Goal: Task Accomplishment & Management: Use online tool/utility

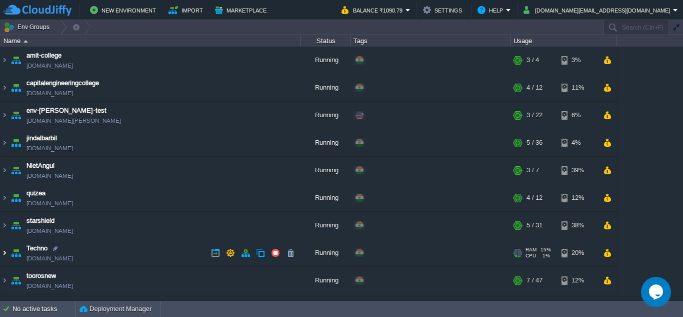
click at [4, 251] on img at bounding box center [5, 252] width 8 height 27
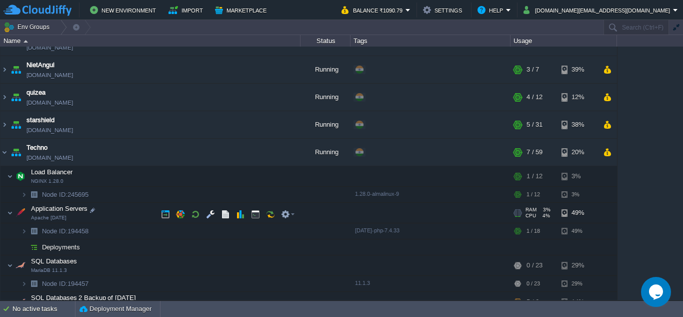
scroll to position [150, 0]
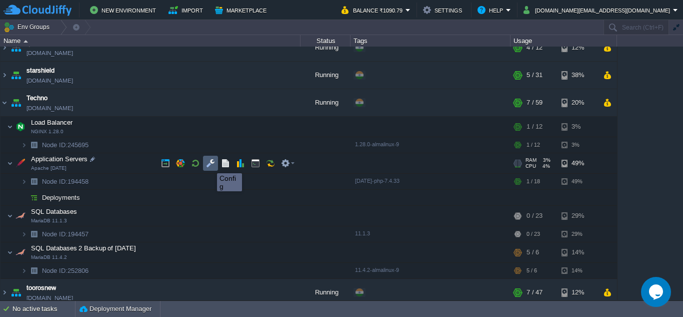
click at [210, 164] on button "button" at bounding box center [210, 163] width 9 height 9
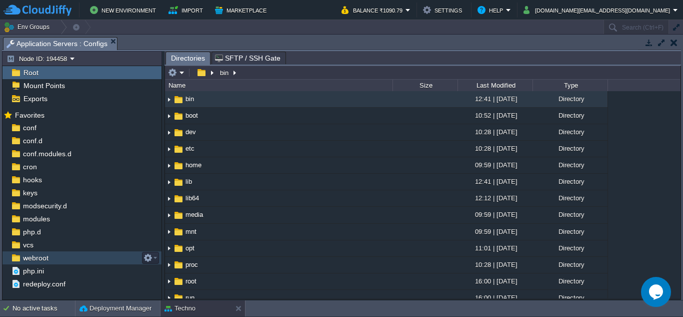
click at [36, 257] on span "webroot" at bounding box center [35, 257] width 29 height 9
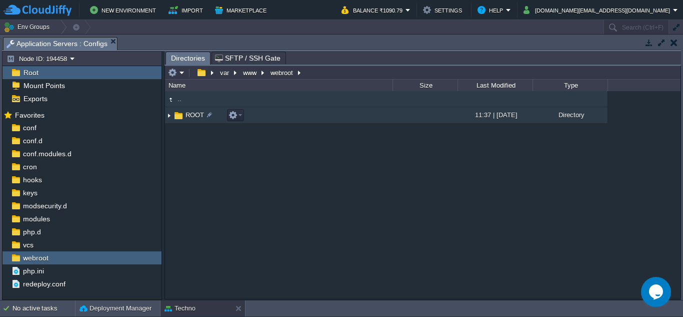
click at [184, 103] on td ".." at bounding box center [279, 99] width 228 height 16
click at [180, 115] on img at bounding box center [178, 115] width 11 height 11
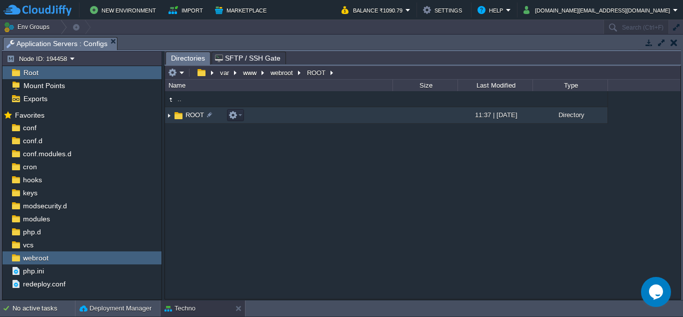
click at [168, 115] on img at bounding box center [169, 116] width 8 height 16
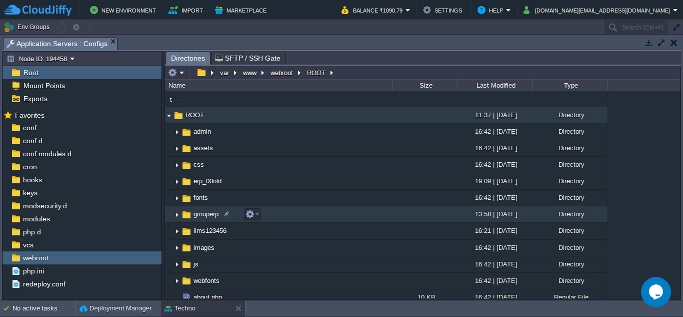
click at [176, 216] on img at bounding box center [177, 215] width 8 height 16
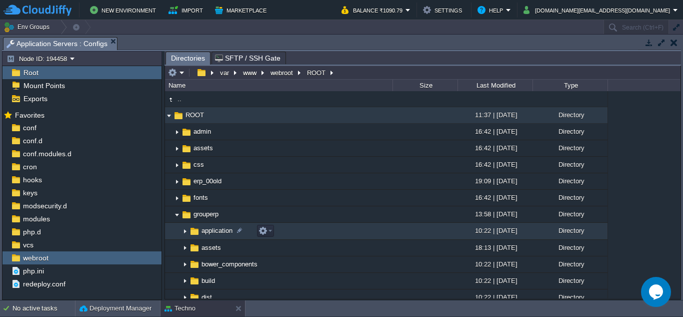
click at [183, 232] on img at bounding box center [185, 232] width 8 height 16
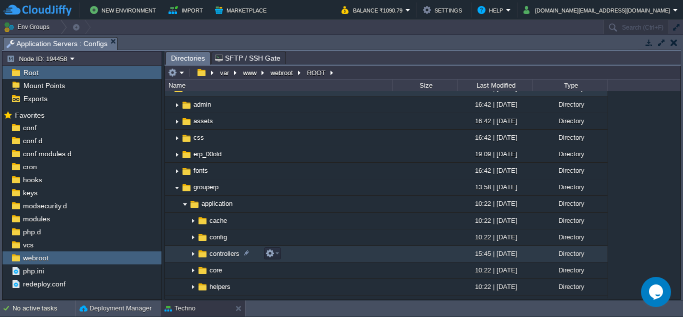
scroll to position [50, 0]
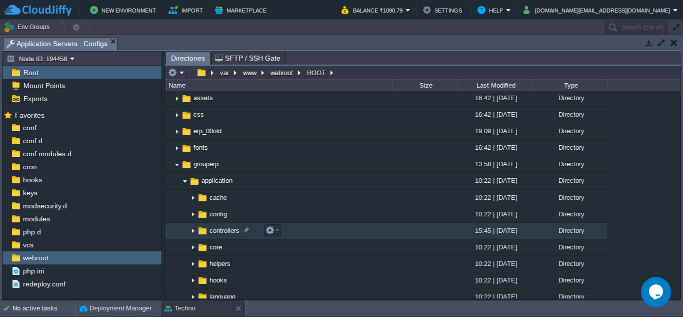
click at [192, 231] on img at bounding box center [193, 231] width 8 height 16
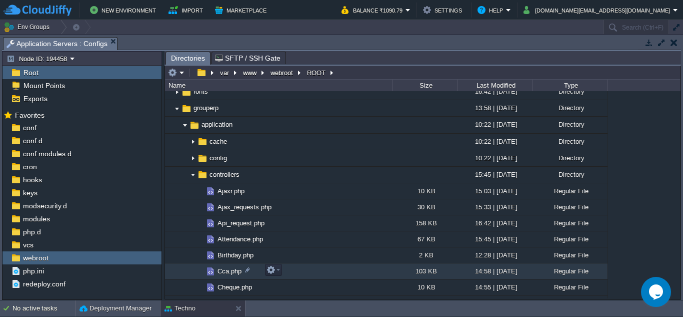
scroll to position [150, 0]
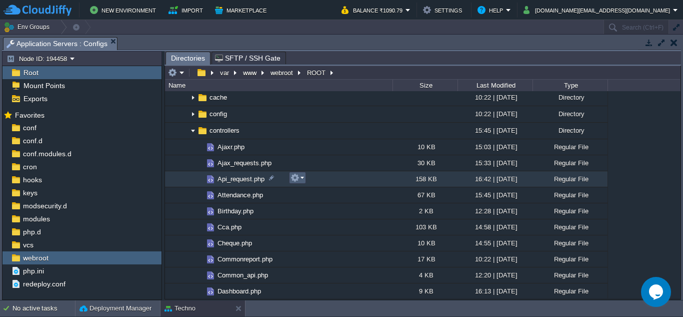
click at [301, 179] on em at bounding box center [298, 177] width 14 height 9
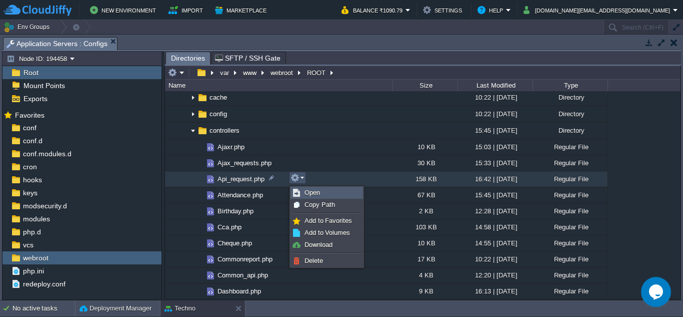
click at [311, 191] on span "Open" at bounding box center [313, 193] width 16 height 8
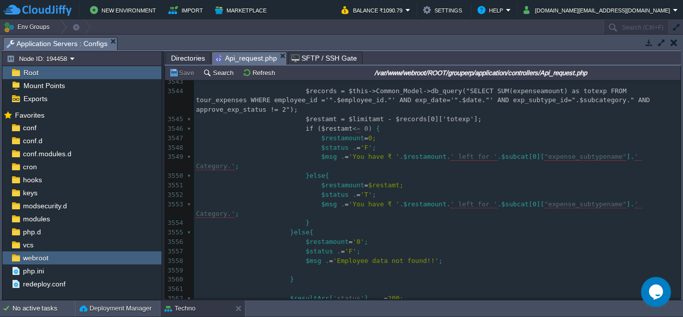
scroll to position [34566, 0]
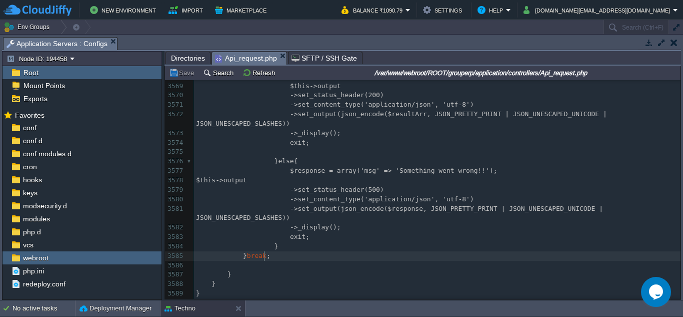
click at [294, 257] on pre "} break ;" at bounding box center [437, 256] width 487 height 10
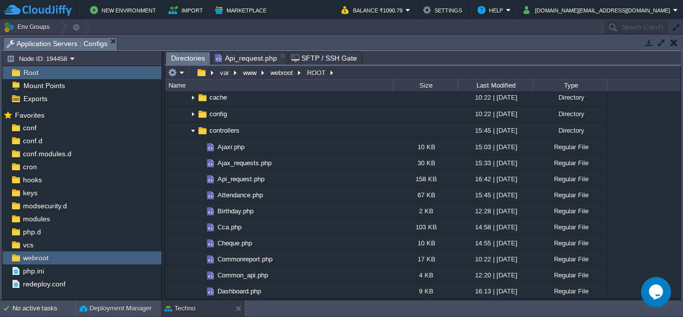
click at [183, 61] on span "Directories" at bounding box center [188, 58] width 34 height 13
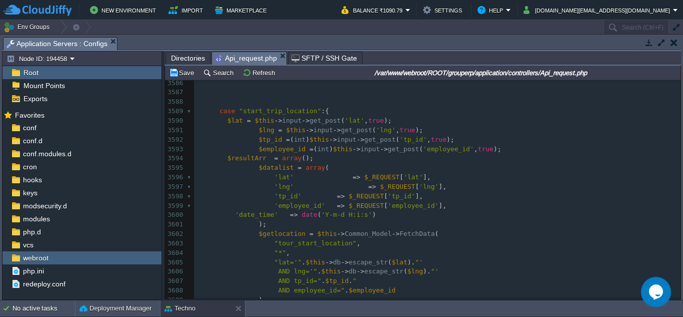
click at [257, 59] on span "Api_request.php" at bounding box center [246, 58] width 62 height 13
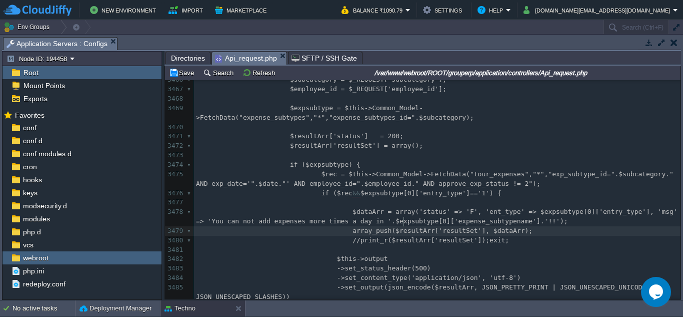
click at [408, 208] on div "xxxxxxxxxx } break ; 3456 ->set_content_type('application/json', 'utf-8') 3457 …" at bounding box center [437, 287] width 487 height 632
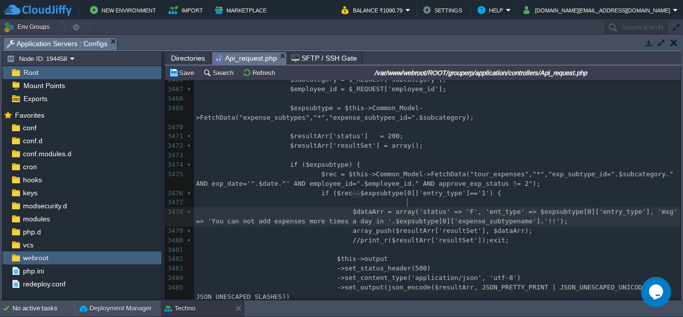
click at [399, 198] on pre "​" at bounding box center [437, 203] width 487 height 10
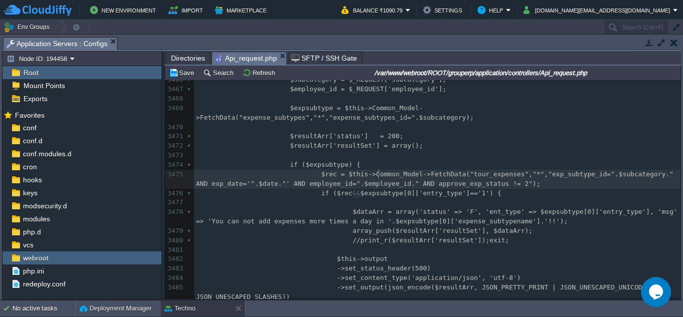
click at [379, 177] on div "xxxxxxxxxx } break ; 3456 ->set_content_type('application/json', 'utf-8') 3457 …" at bounding box center [437, 287] width 487 height 632
click at [377, 170] on span "$rec = $this->Common_Model->FetchData("tour_expenses","*","exp_subtype_id=".$su…" at bounding box center [437, 178] width 482 height 17
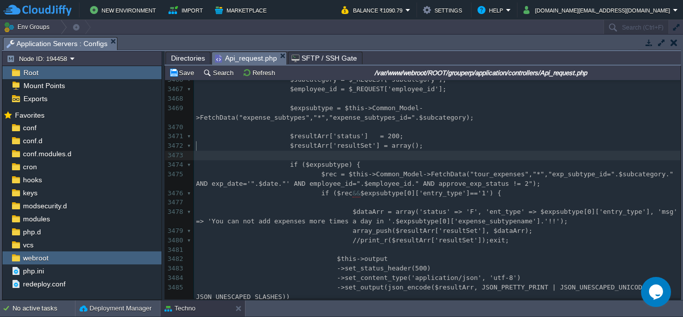
click at [374, 151] on pre "​" at bounding box center [437, 156] width 487 height 10
click at [375, 130] on div "xxxxxxxxxx } break ; 3456 ->set_content_type('application/json', 'utf-8') 3457 …" at bounding box center [437, 287] width 487 height 632
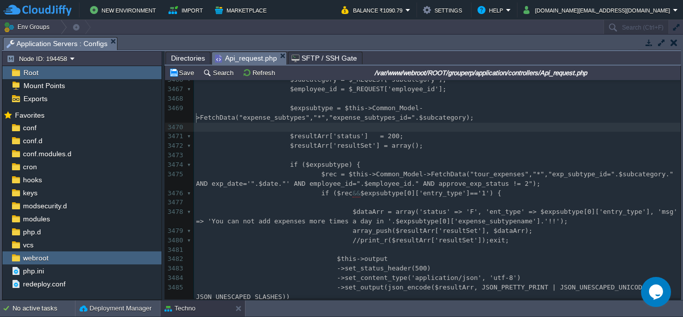
click at [372, 123] on pre "​" at bounding box center [437, 128] width 487 height 10
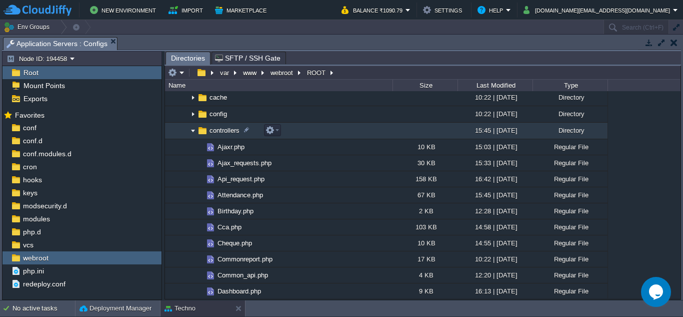
click at [193, 133] on img at bounding box center [193, 131] width 8 height 16
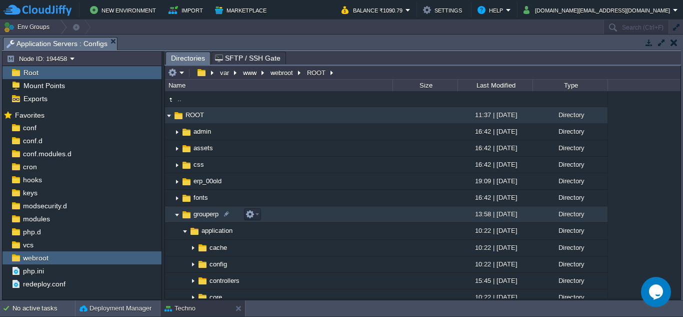
click at [178, 216] on img at bounding box center [177, 215] width 8 height 16
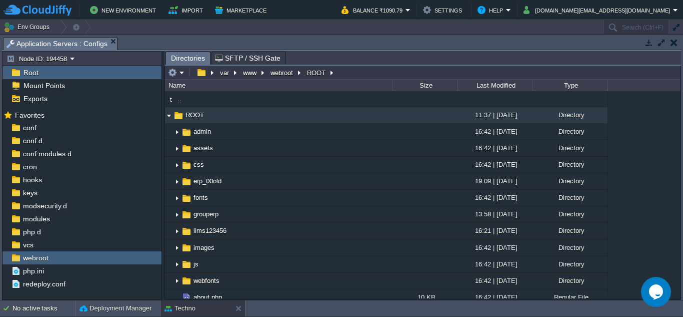
click at [674, 42] on button "button" at bounding box center [674, 42] width 7 height 9
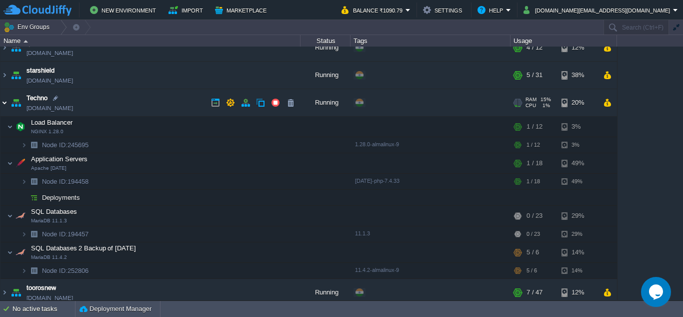
click at [5, 104] on img at bounding box center [5, 102] width 8 height 27
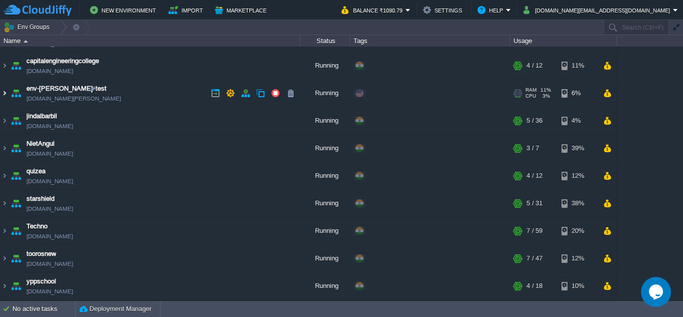
scroll to position [22, 0]
